Goal: Transaction & Acquisition: Obtain resource

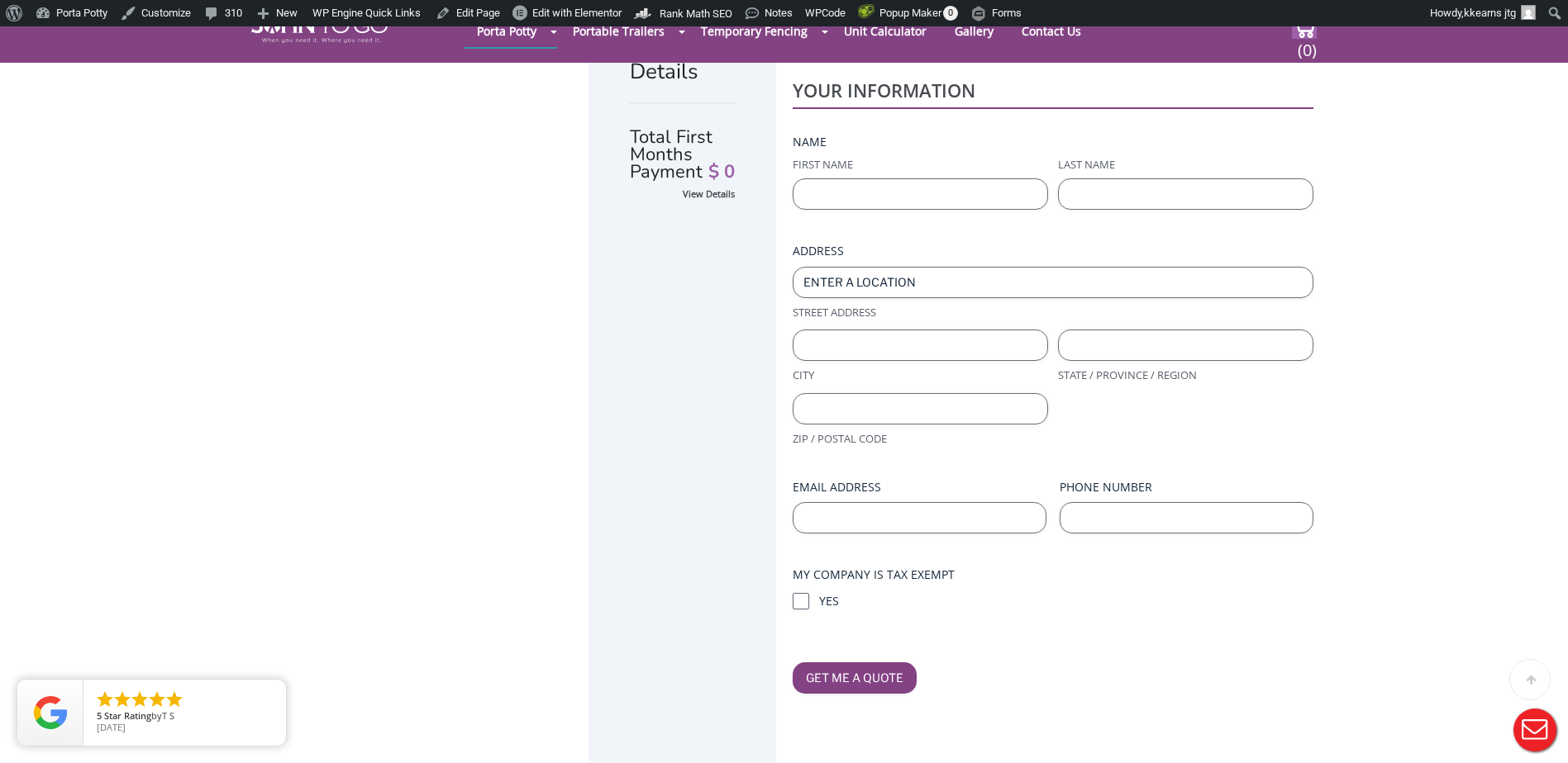
scroll to position [330, 0]
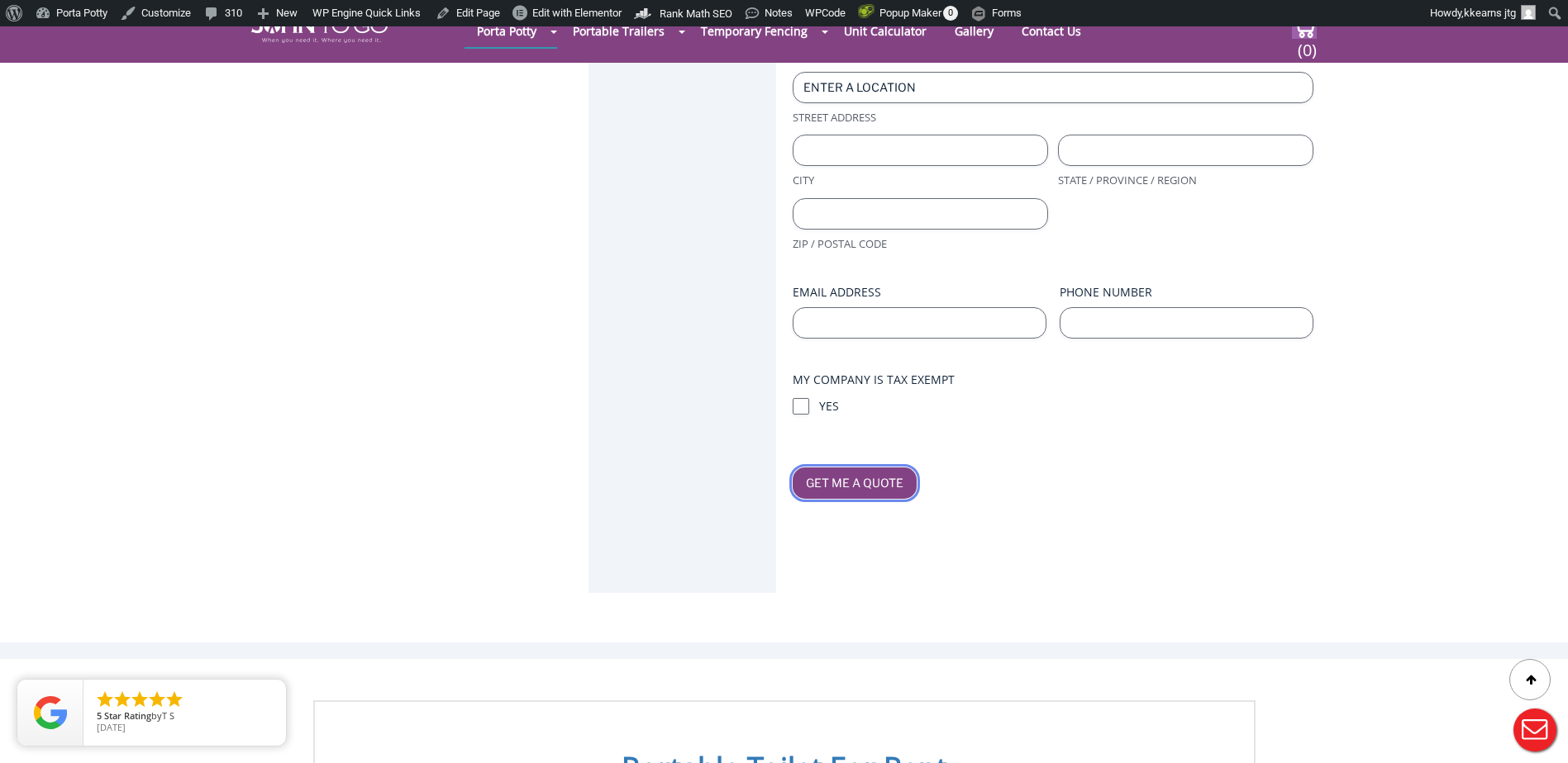
click at [840, 468] on input "Get Me A Quote" at bounding box center [855, 483] width 124 height 31
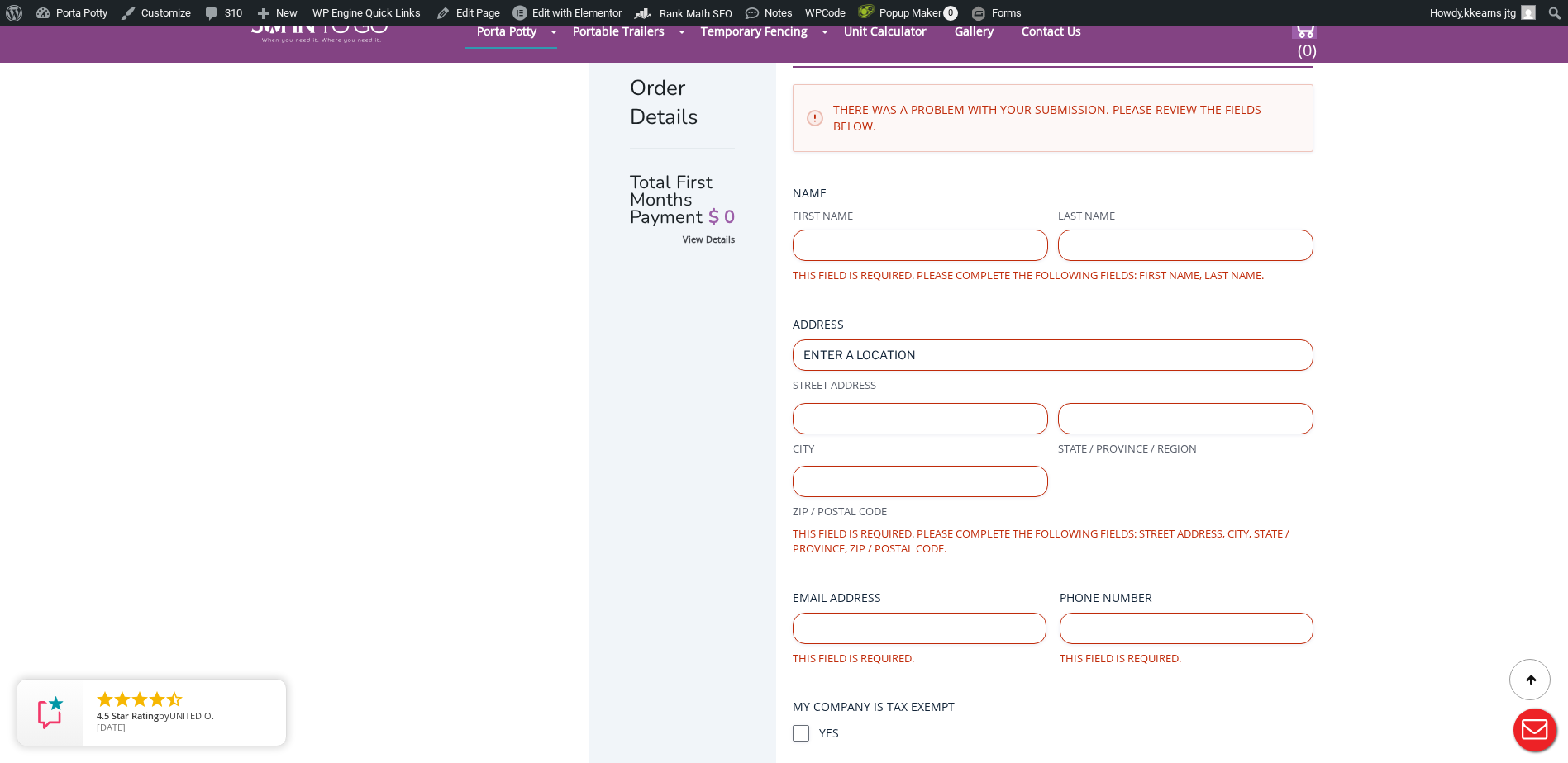
scroll to position [58, 0]
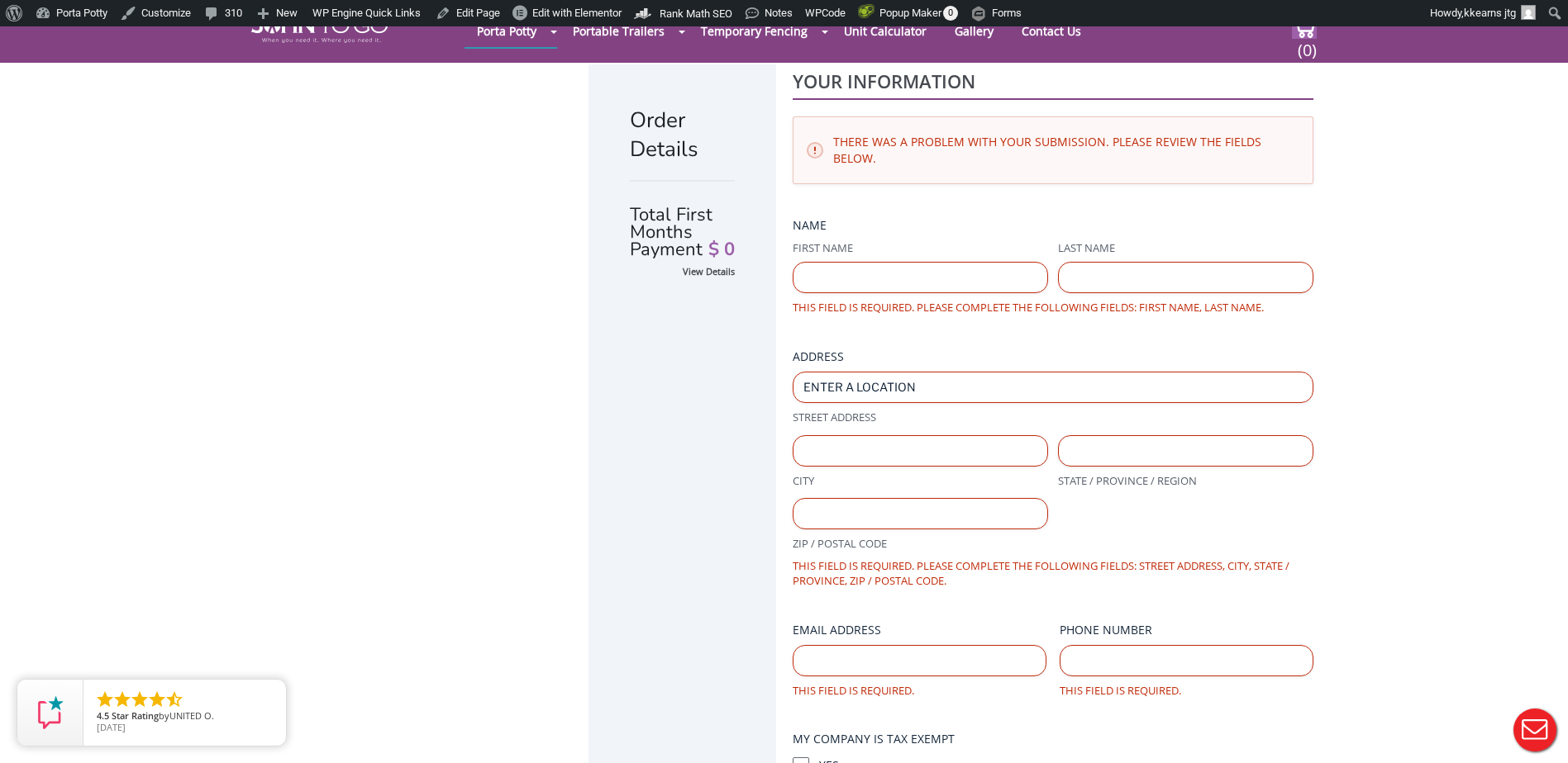
click at [829, 240] on label "First Name" at bounding box center [920, 248] width 256 height 15
click at [829, 262] on input "First Name" at bounding box center [920, 278] width 256 height 31
click at [868, 217] on fieldset "Name (Required) First Name Last Name This field is required. Please complete th…" at bounding box center [1053, 266] width 520 height 98
click at [1329, 473] on div "Order Details Total First Months Payment $ 0 View Details YOUR INFORMATION Ther…" at bounding box center [784, 465] width 1568 height 900
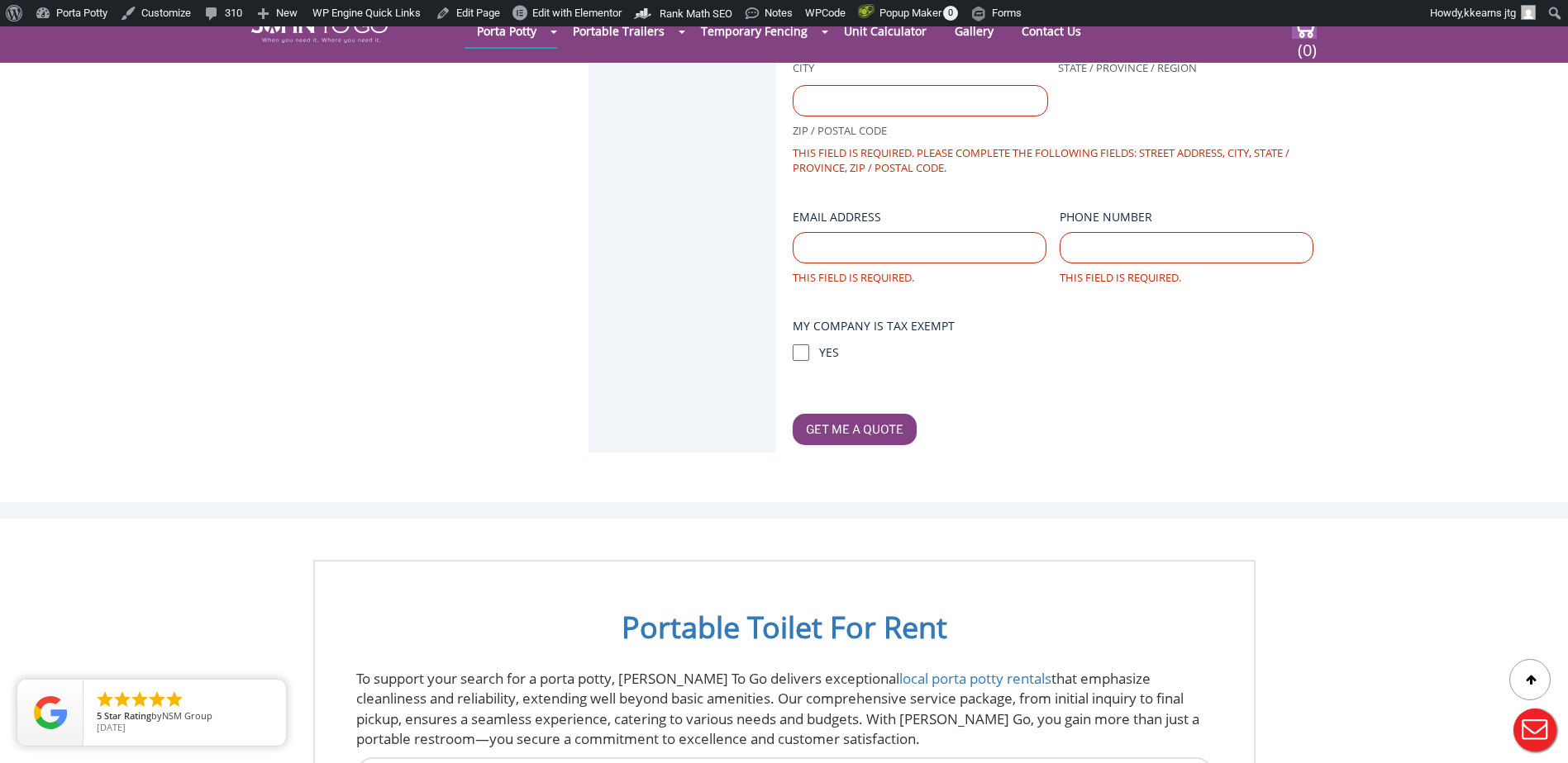
scroll to position [0, 0]
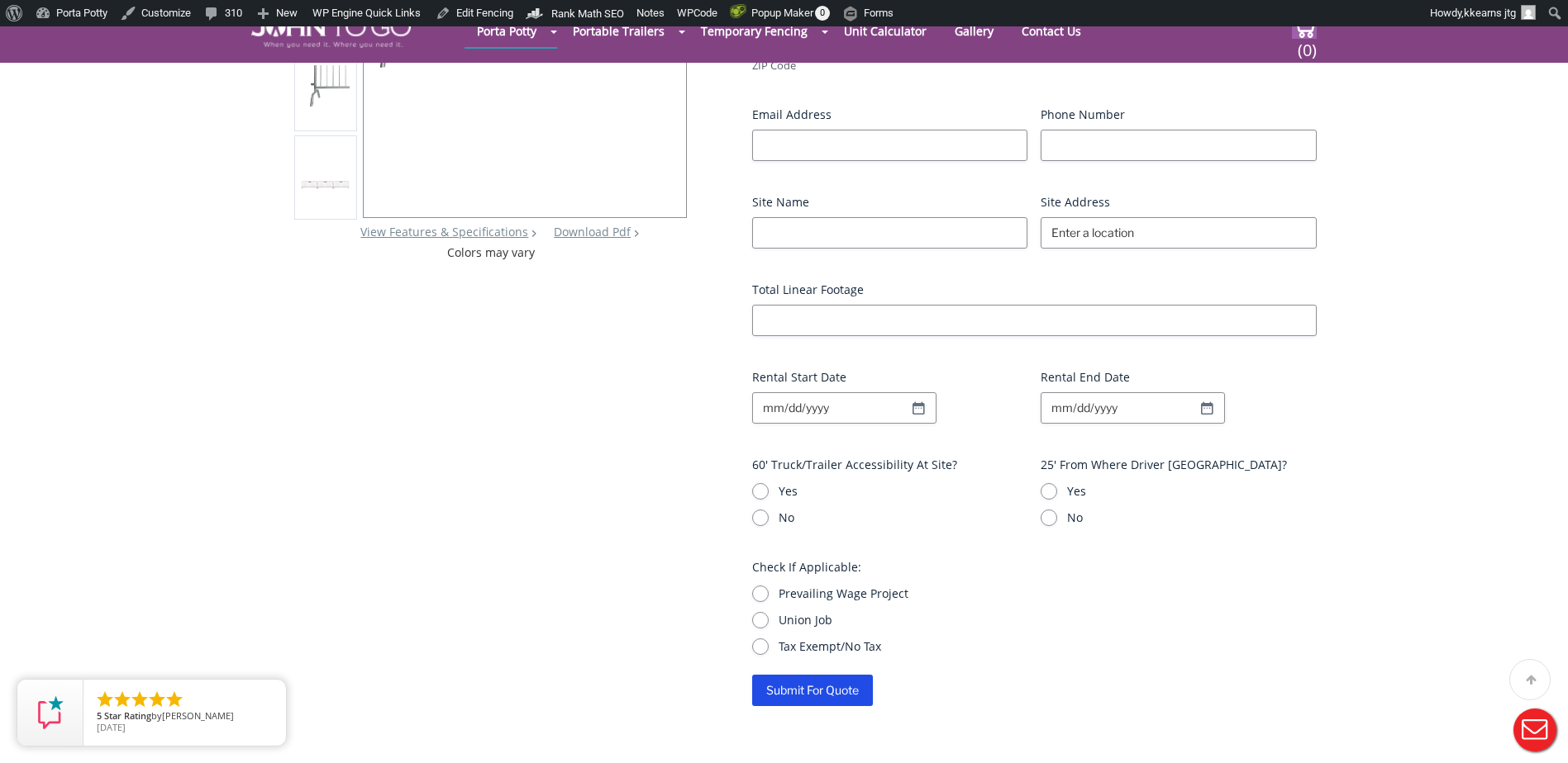
scroll to position [330, 0]
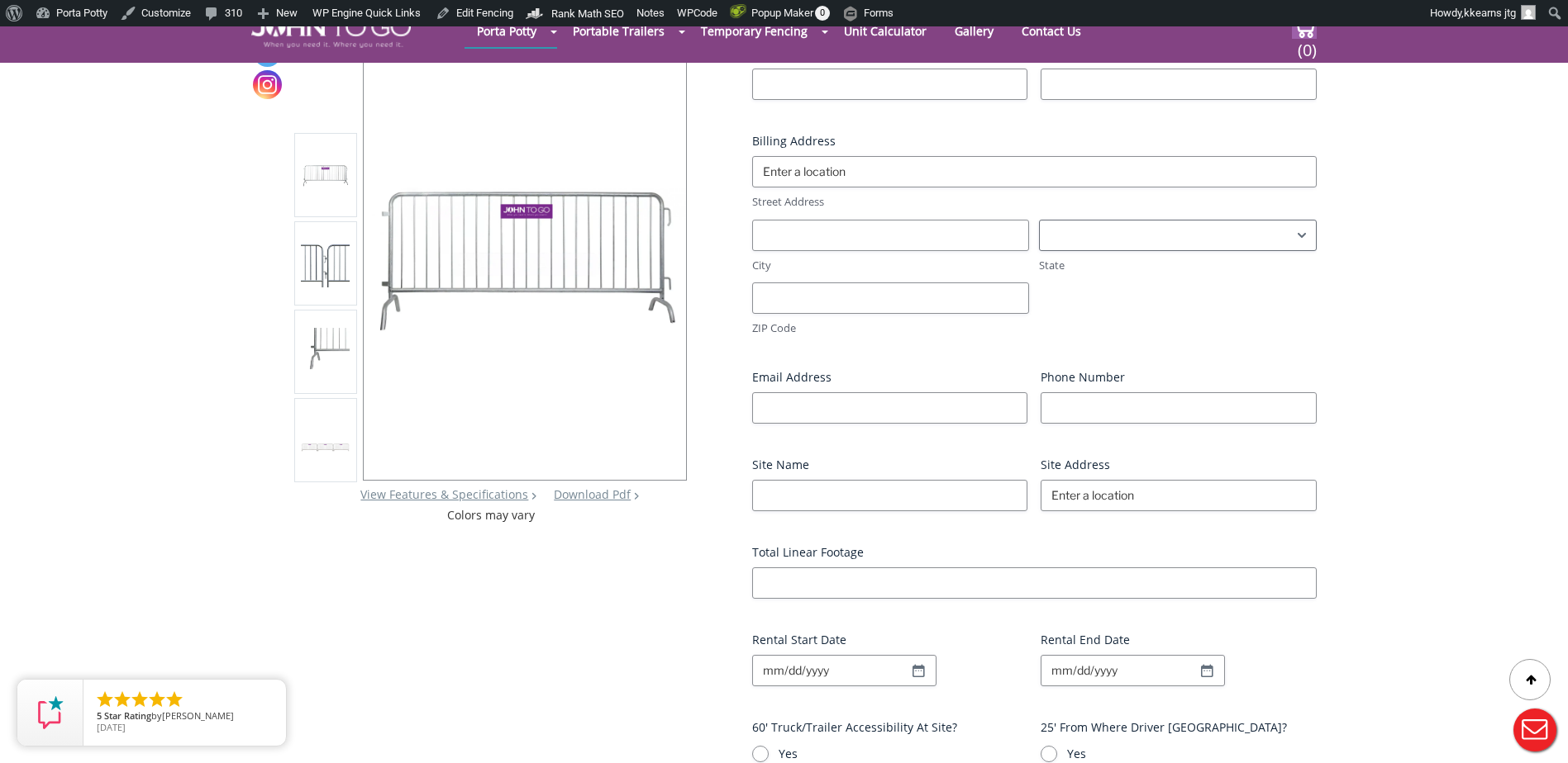
scroll to position [0, 0]
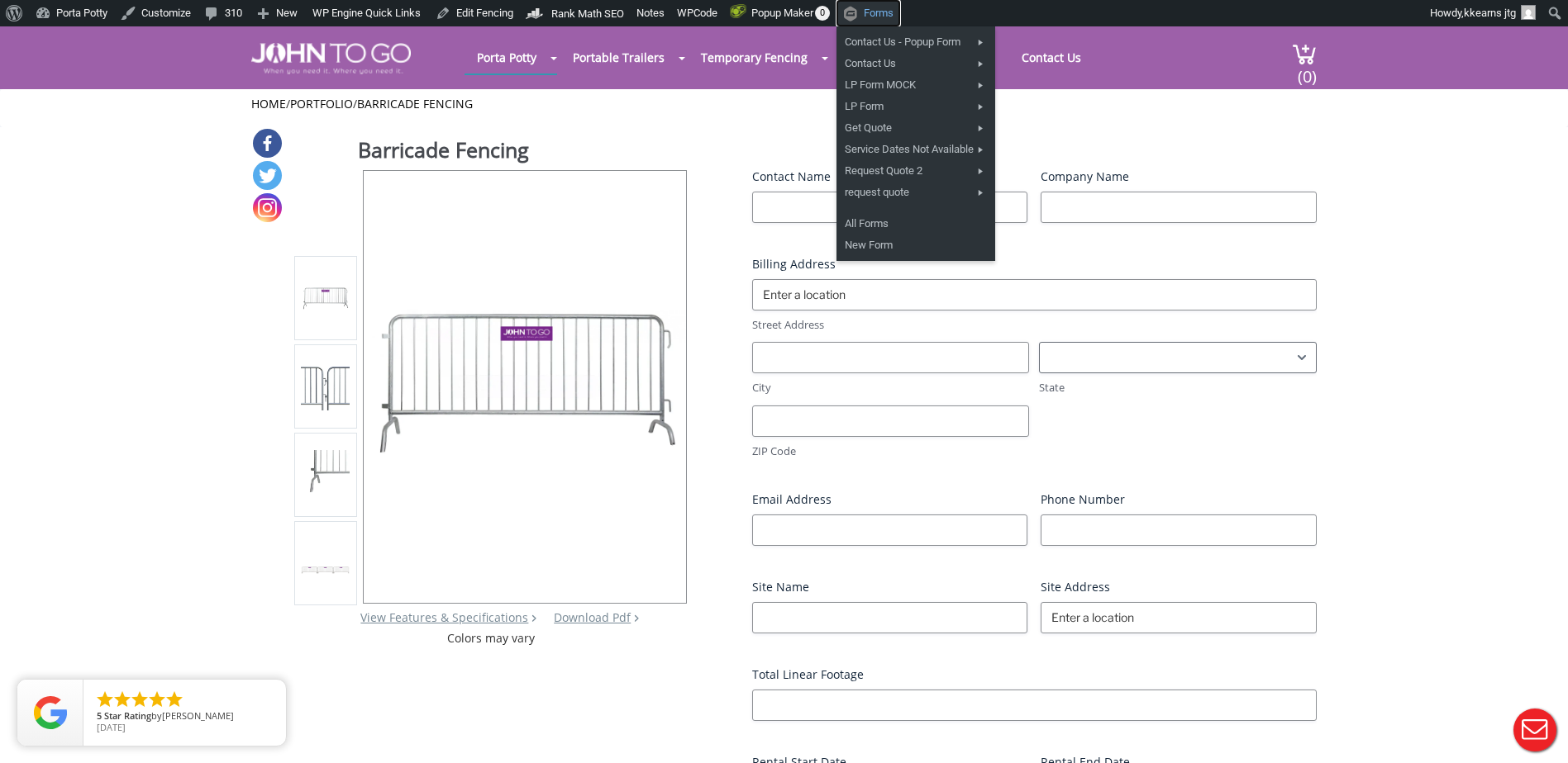
click at [883, 14] on span "Forms" at bounding box center [878, 13] width 30 height 26
